Goal: Check status: Check status

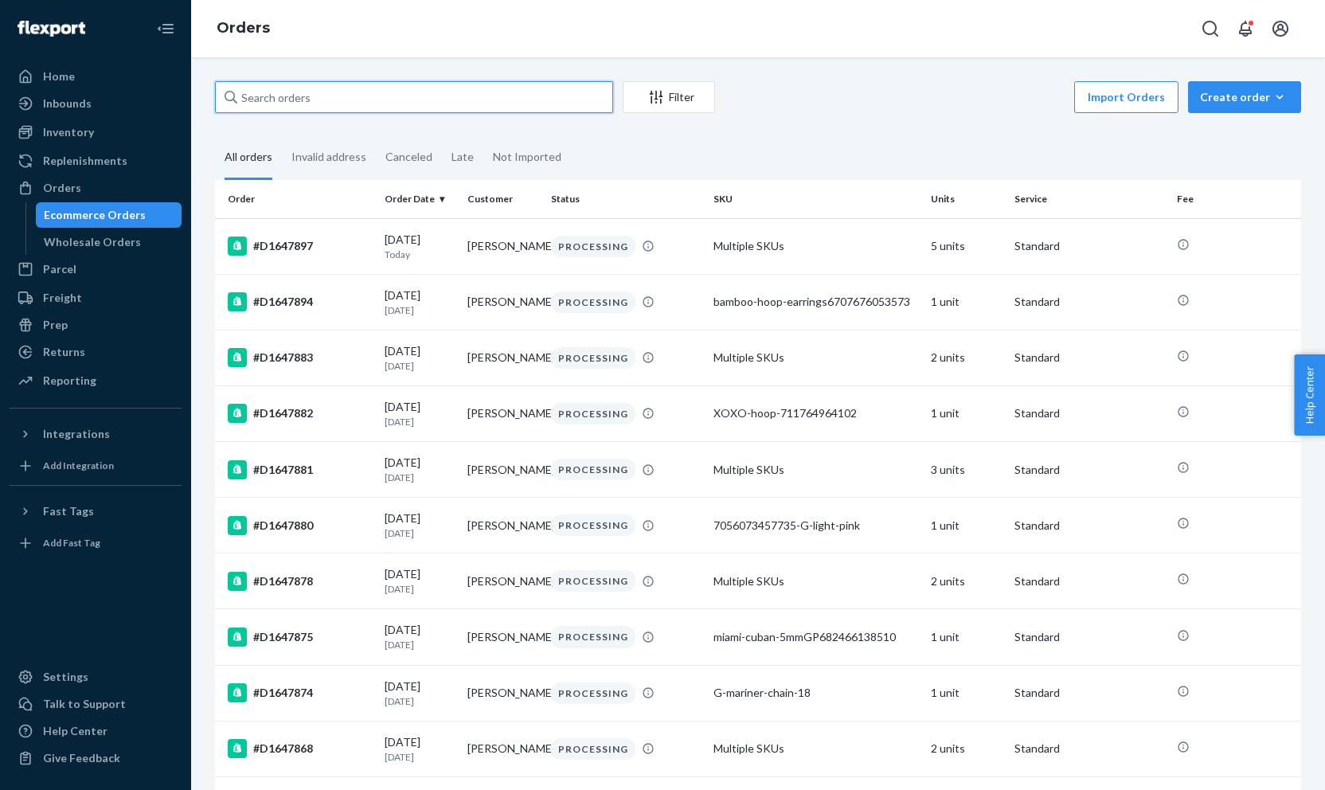
click at [489, 111] on input "text" at bounding box center [414, 97] width 398 height 32
paste input "#D1632287 Complete"
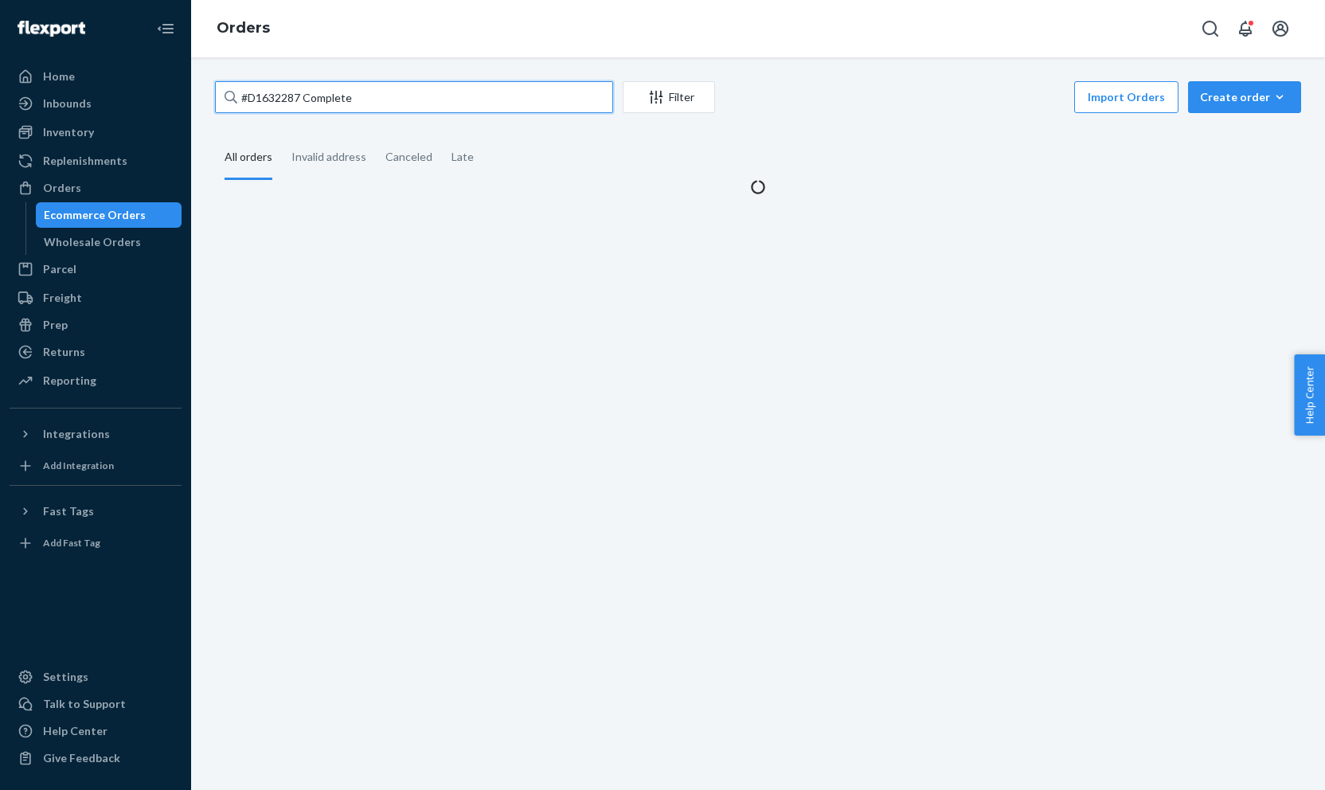
drag, startPoint x: 302, startPoint y: 97, endPoint x: 399, endPoint y: 96, distance: 96.3
click at [398, 97] on input "#D1632287 Complete" at bounding box center [414, 97] width 398 height 32
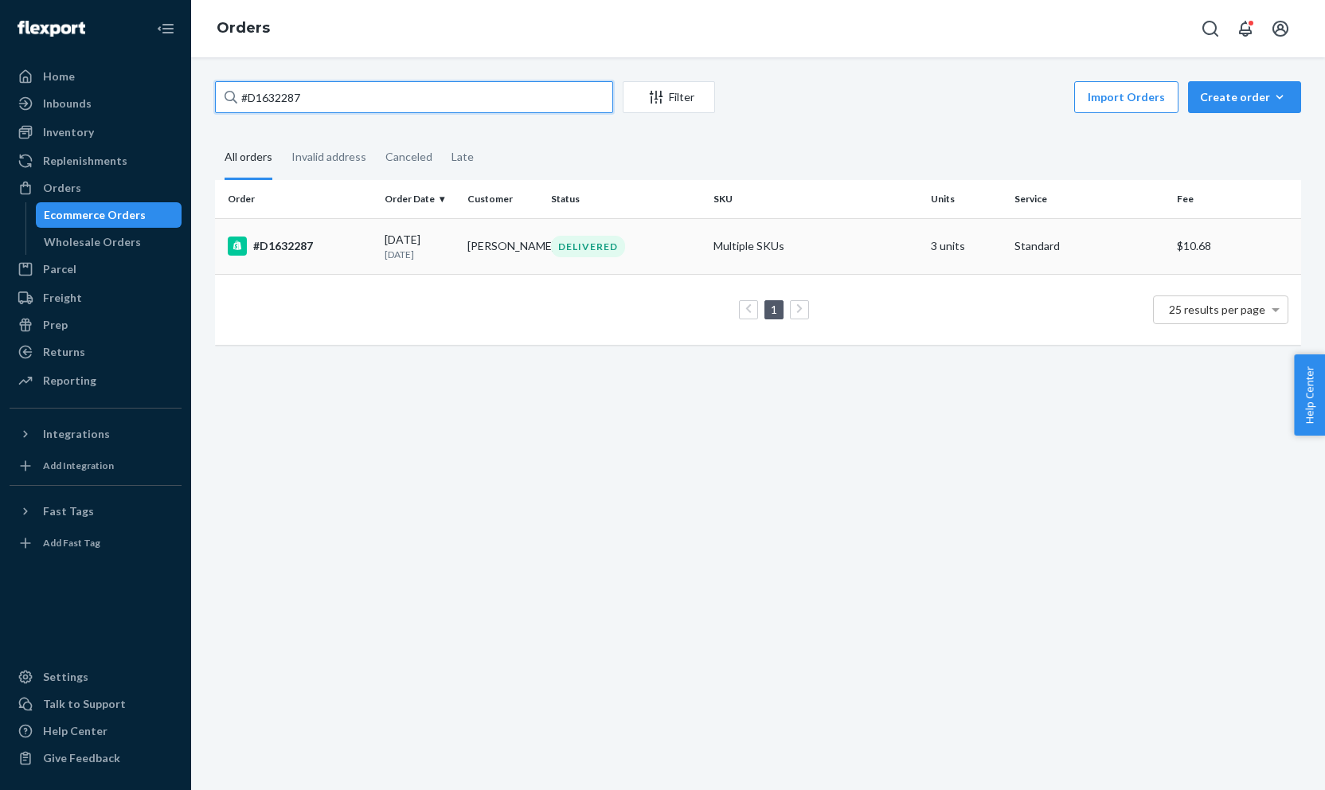
type input "#D1632287"
click at [286, 254] on div "#D1632287" at bounding box center [300, 245] width 144 height 19
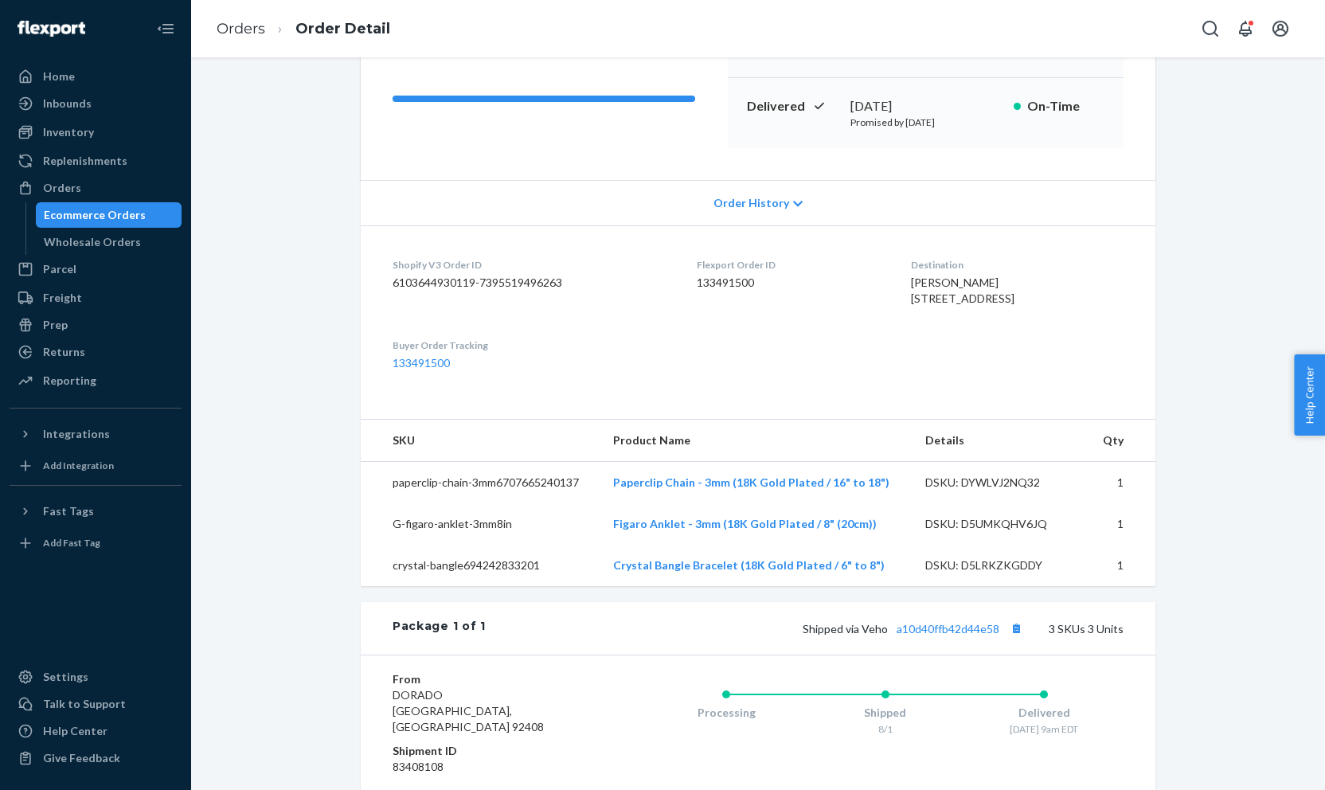
scroll to position [348, 0]
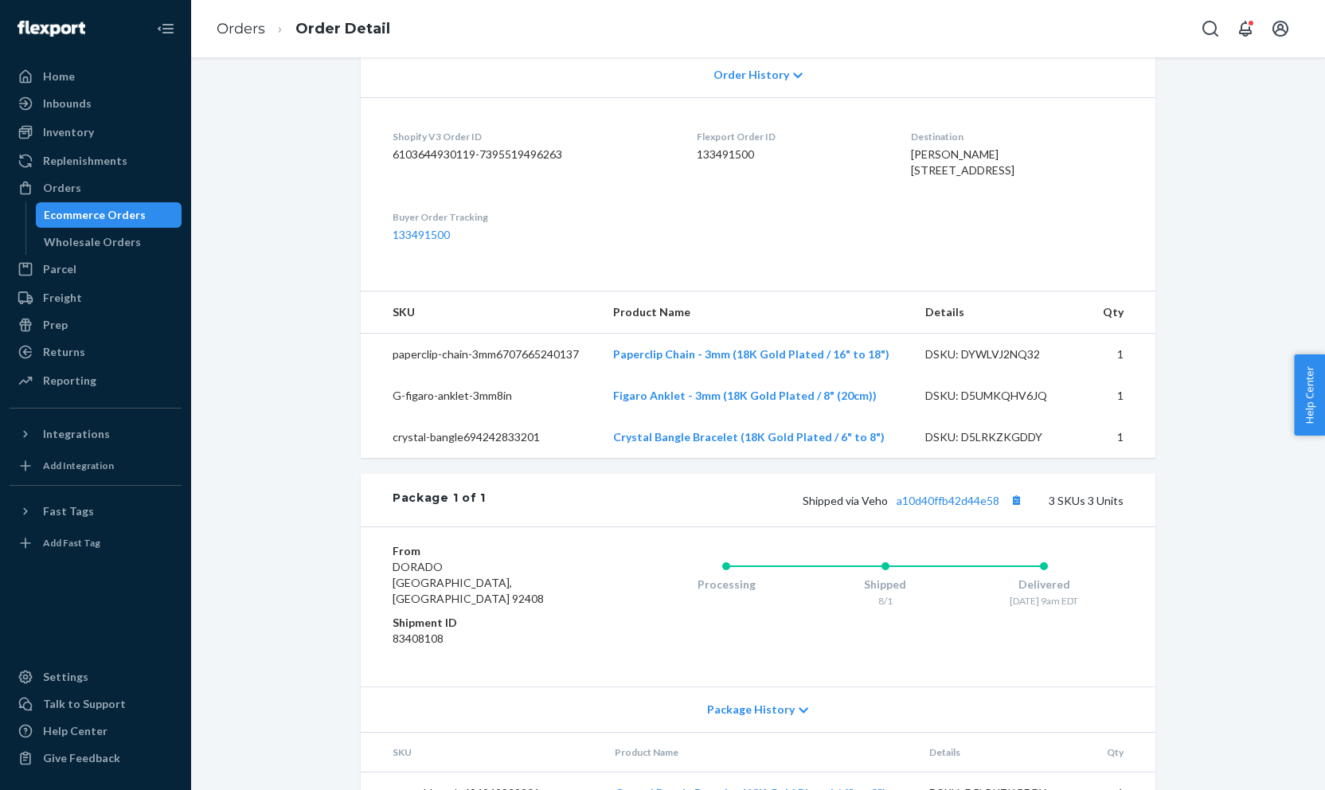
click at [954, 510] on div "Shipped via Veho a10d40ffb42d44e58 3 SKUs 3 Units" at bounding box center [805, 500] width 638 height 21
click at [954, 507] on link "a10d40ffb42d44e58" at bounding box center [947, 501] width 103 height 14
click at [70, 178] on div "Orders" at bounding box center [95, 188] width 169 height 22
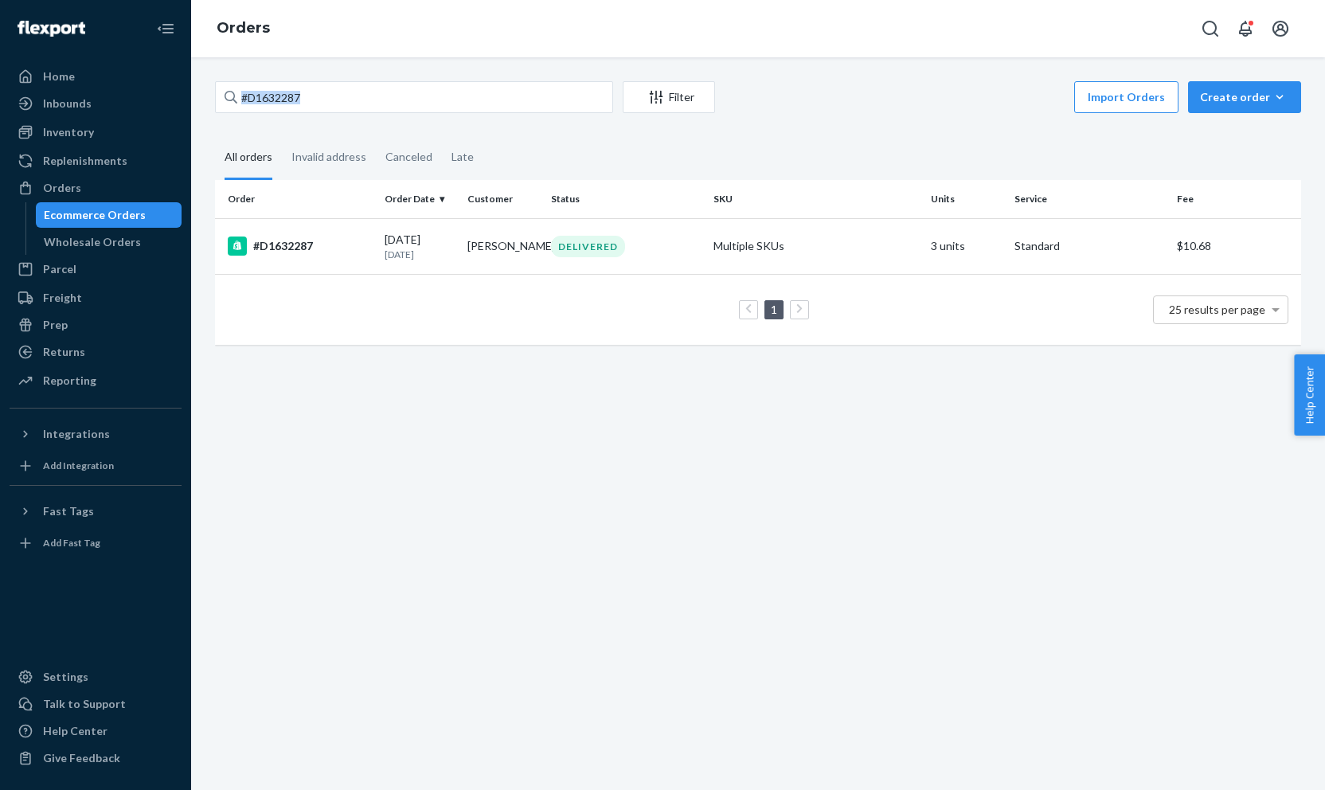
click at [348, 76] on div "#D1632287 Filter Import Orders Create order Ecommerce order Removal order All o…" at bounding box center [758, 423] width 1134 height 732
click at [453, 109] on input "#D1632287" at bounding box center [414, 97] width 398 height 32
paste input "D1635177"
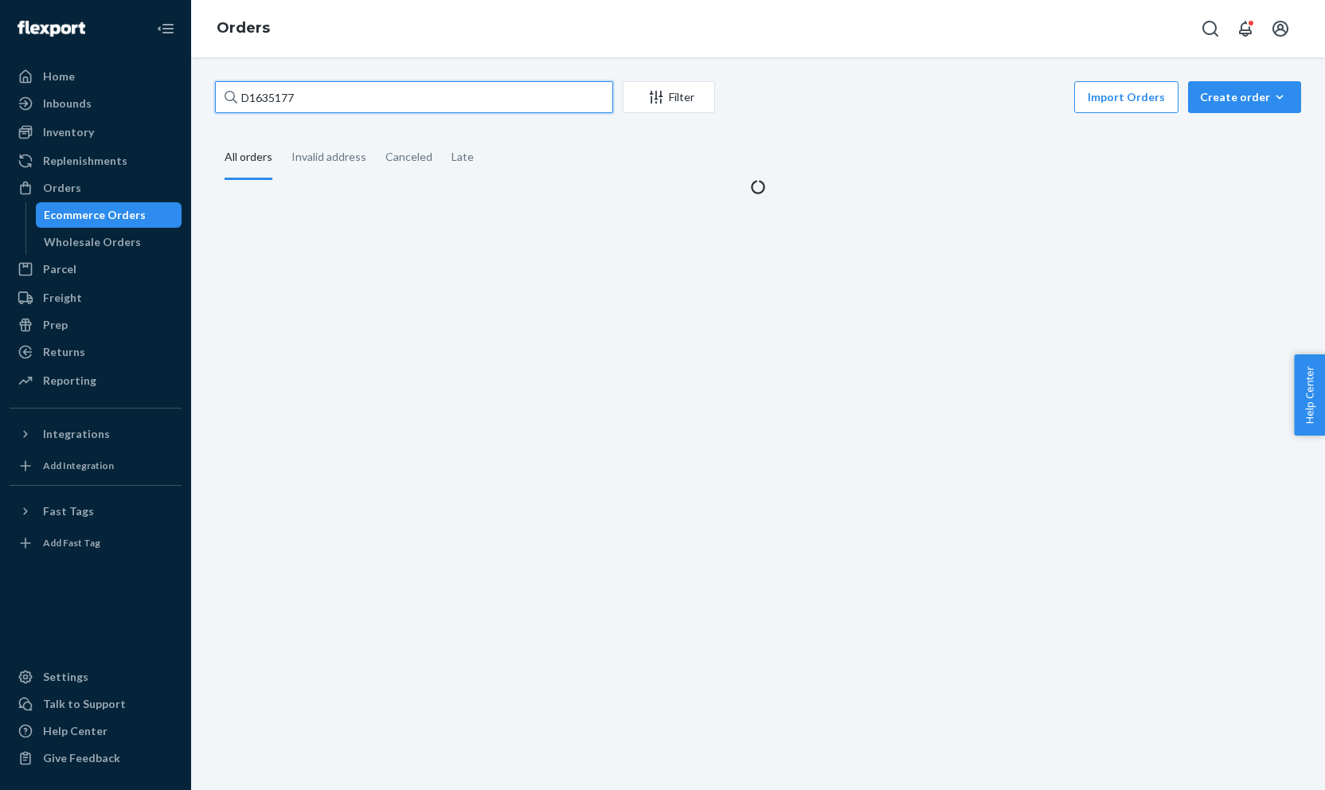
type input "D1635177"
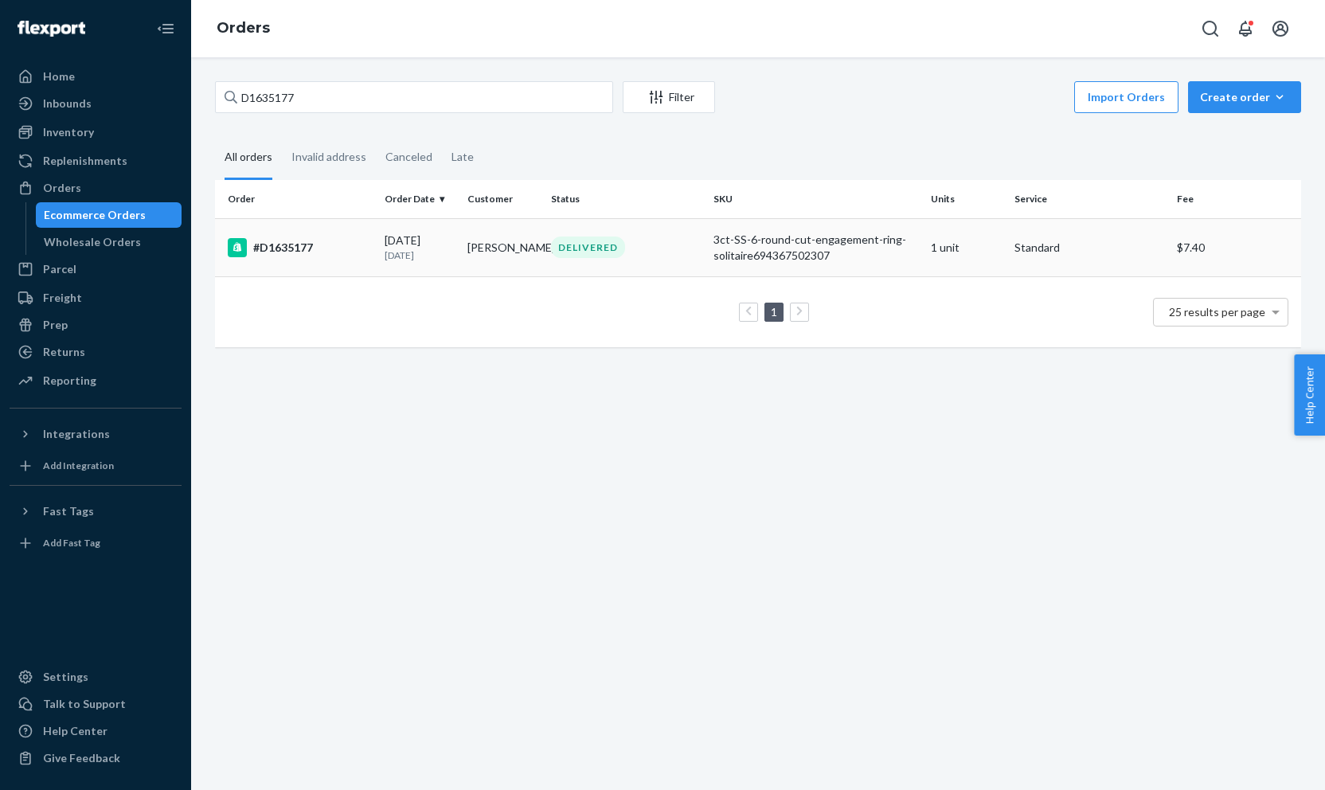
click at [373, 221] on td "#D1635177" at bounding box center [296, 247] width 163 height 58
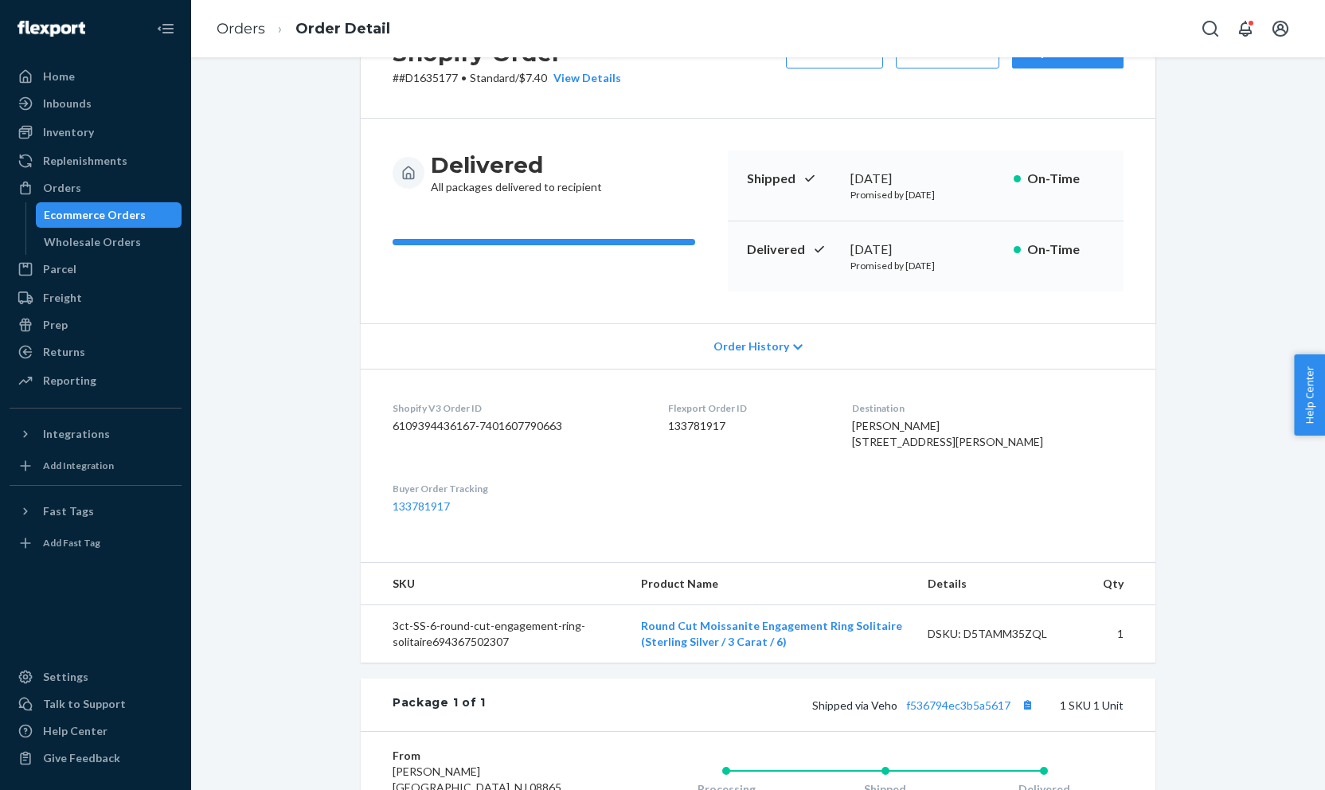
scroll to position [287, 0]
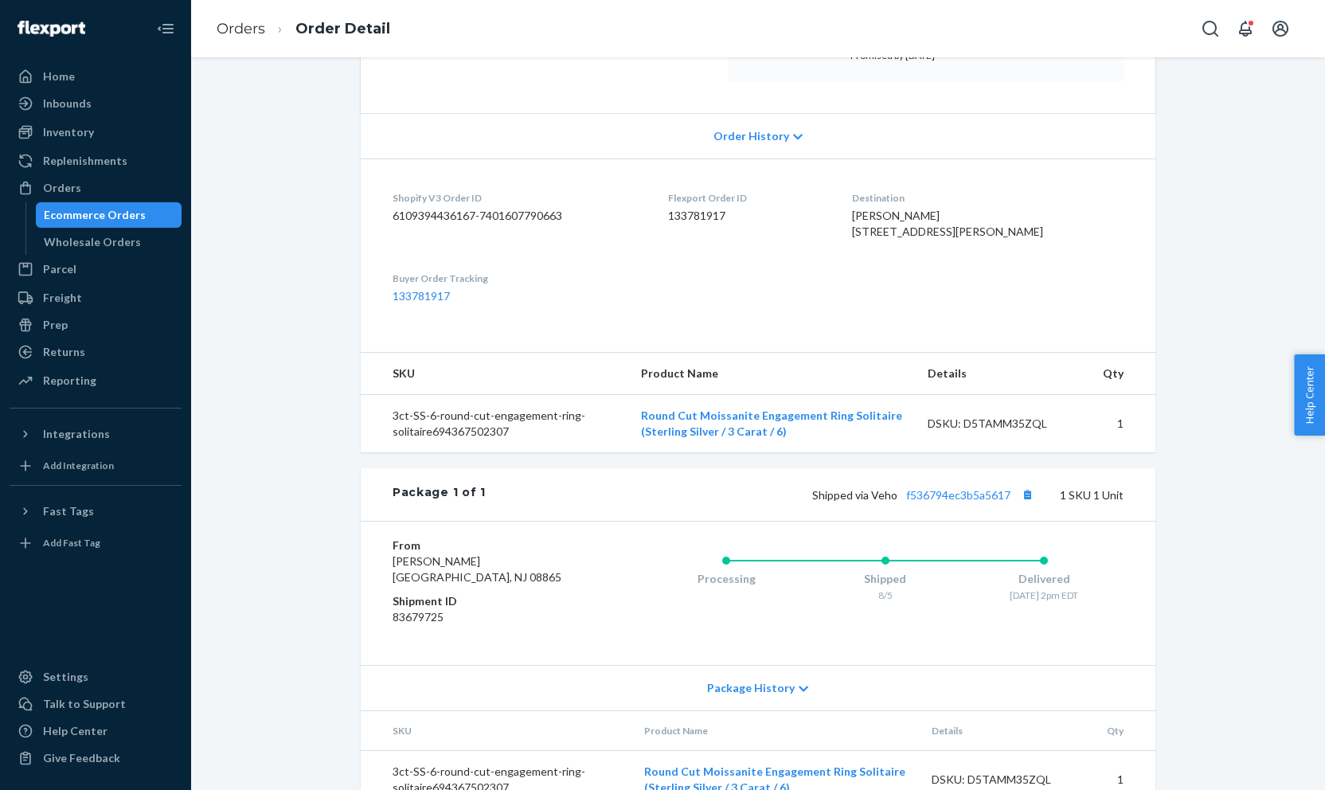
click at [914, 521] on div "Package 1 of 1 Shipped via Veho f536794ec3b5a5617 1 SKU 1 Unit" at bounding box center [758, 494] width 794 height 53
click at [934, 501] on link "f536794ec3b5a5617" at bounding box center [958, 495] width 104 height 14
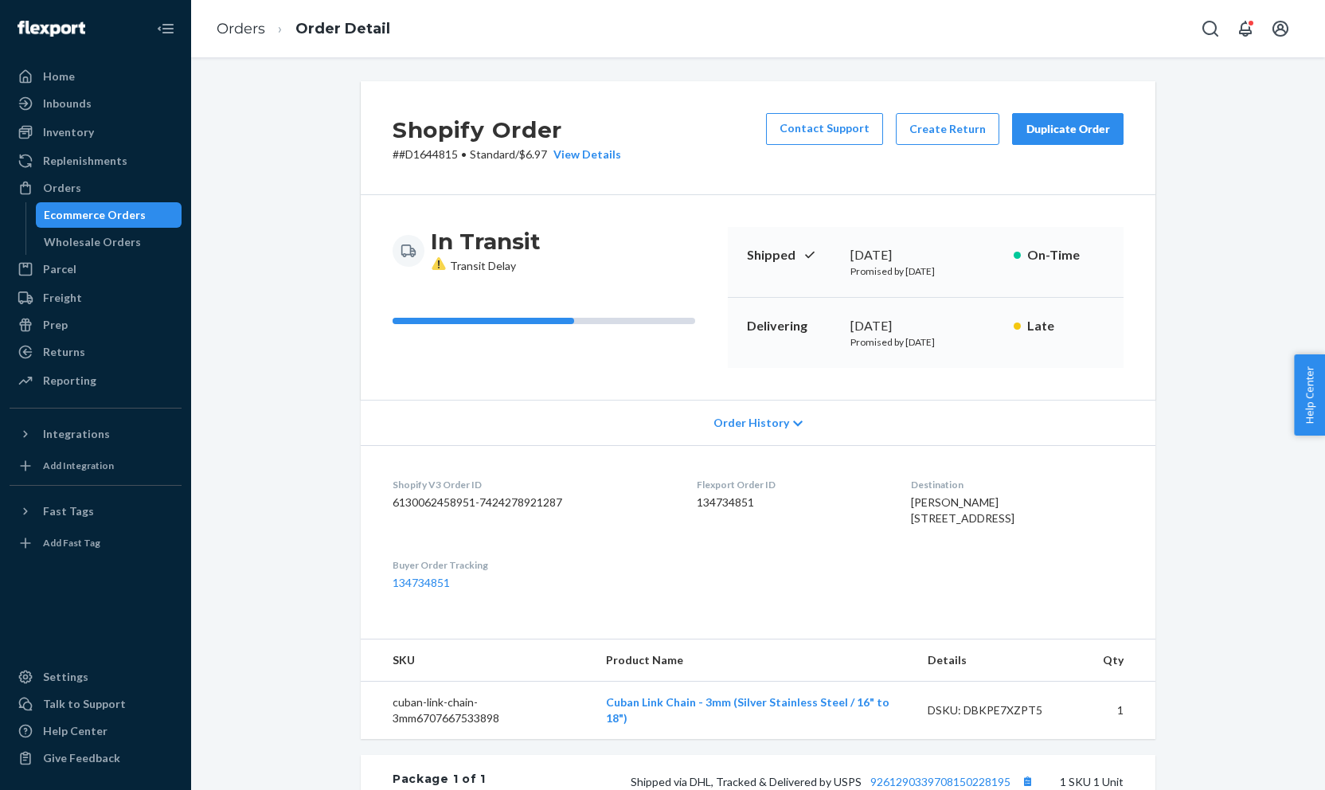
click at [433, 261] on icon at bounding box center [439, 263] width 16 height 14
click at [443, 263] on icon at bounding box center [438, 263] width 14 height 13
